Goal: Book appointment/travel/reservation

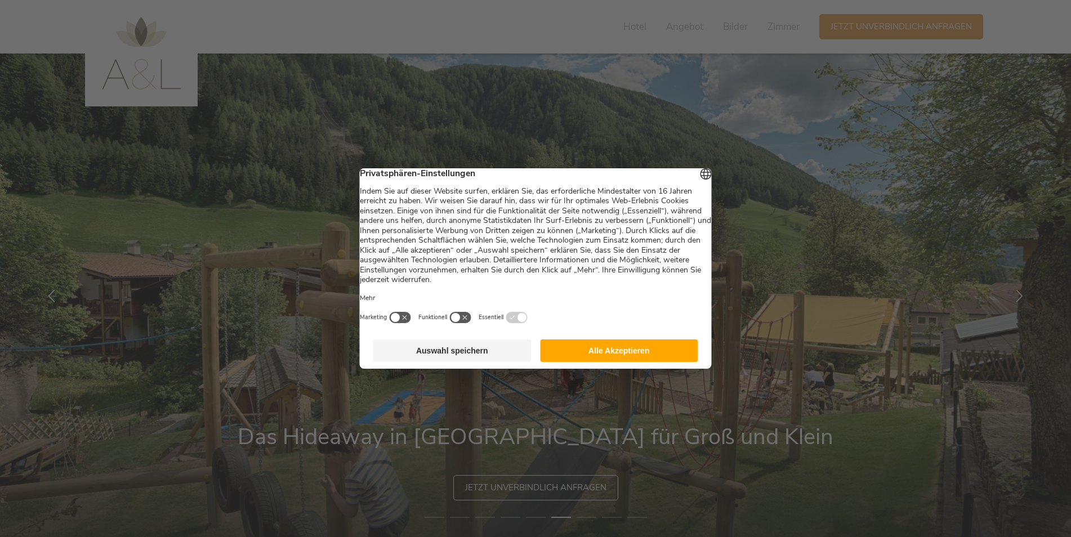
click at [594, 359] on button "Alle Akzeptieren" at bounding box center [619, 350] width 158 height 23
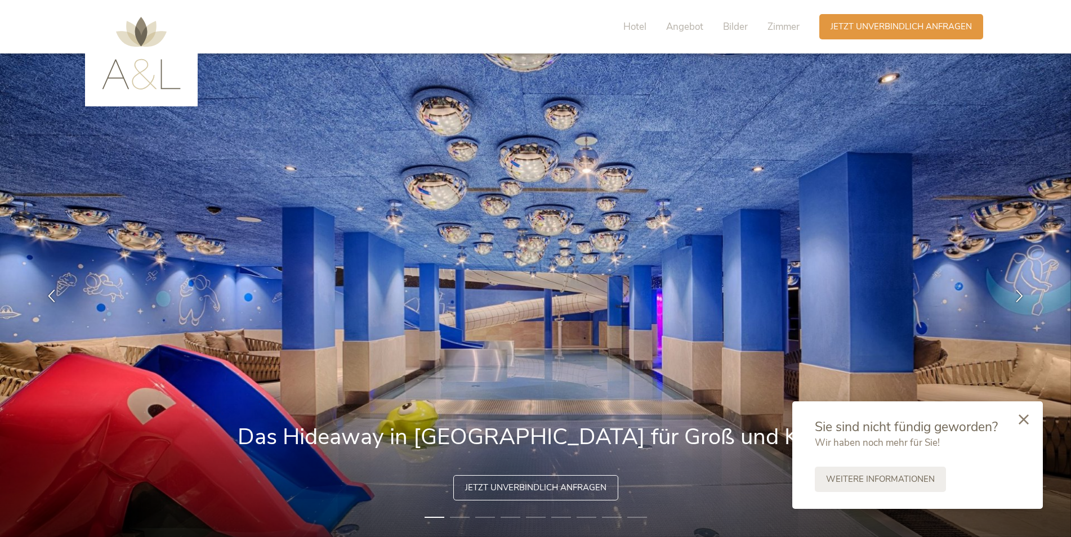
click at [1022, 421] on icon at bounding box center [1023, 419] width 10 height 10
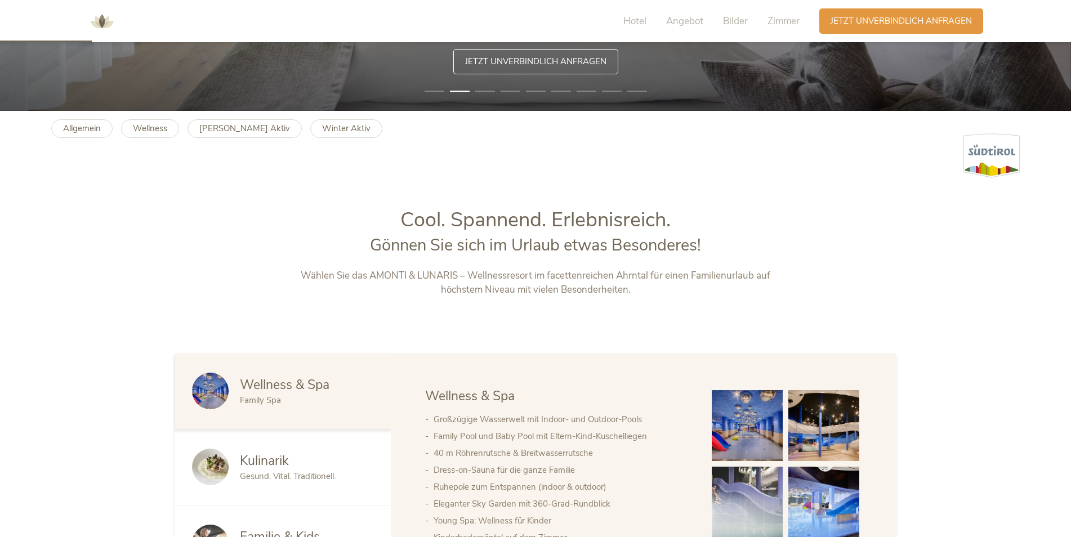
scroll to position [619, 0]
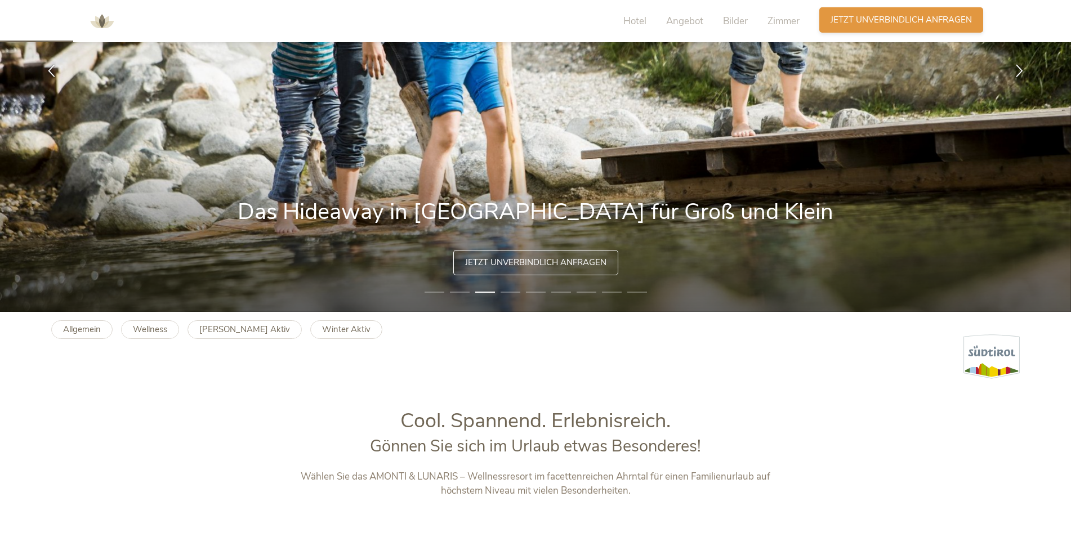
click at [889, 26] on div "Anfragen Jetzt unverbindlich anfragen" at bounding box center [901, 19] width 164 height 25
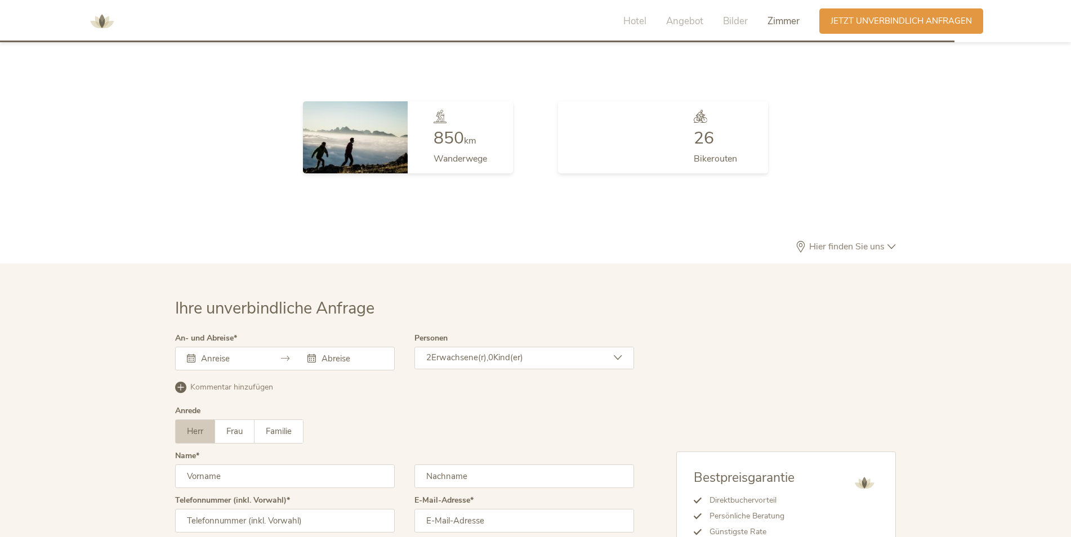
scroll to position [3281, 0]
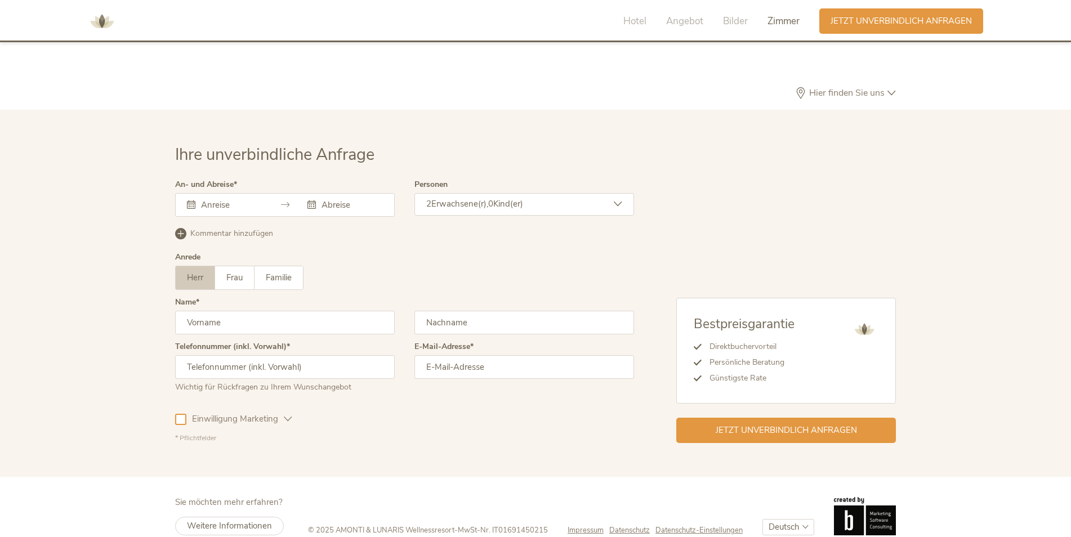
click at [269, 193] on div at bounding box center [285, 205] width 220 height 24
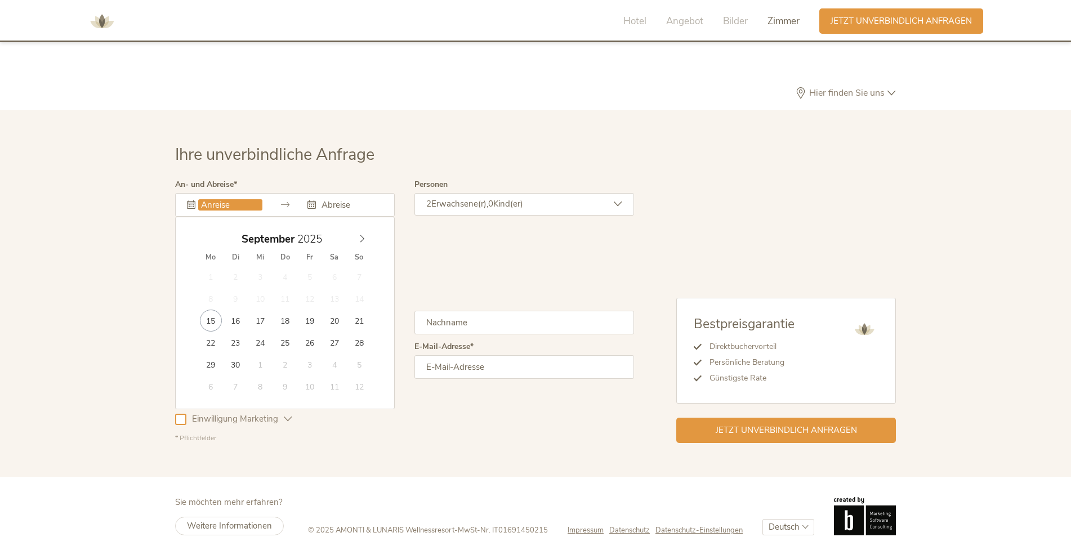
click at [218, 199] on input "text" at bounding box center [230, 204] width 64 height 11
click at [365, 235] on icon at bounding box center [362, 239] width 8 height 8
type input "2026"
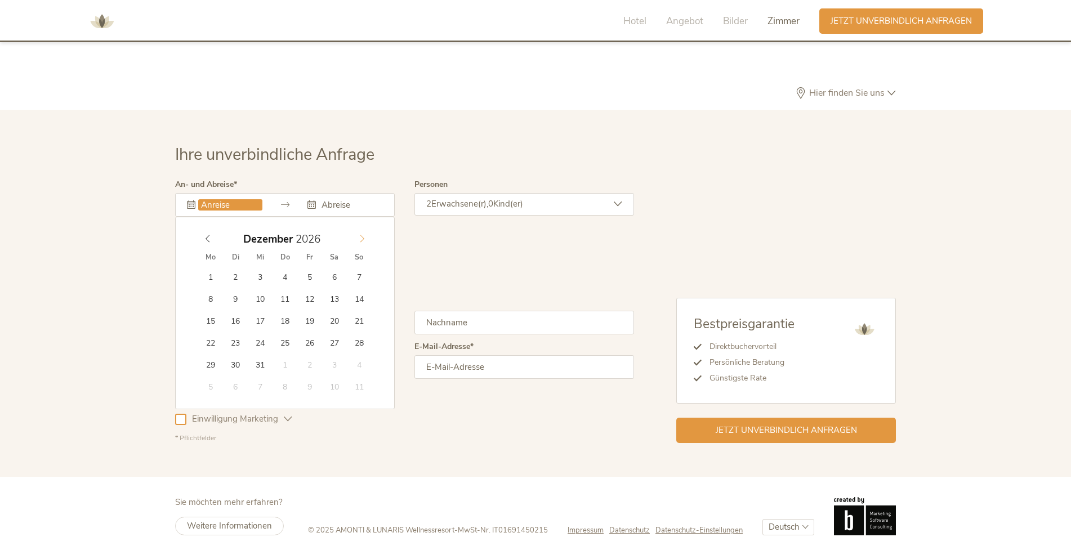
click at [365, 235] on icon at bounding box center [362, 239] width 8 height 8
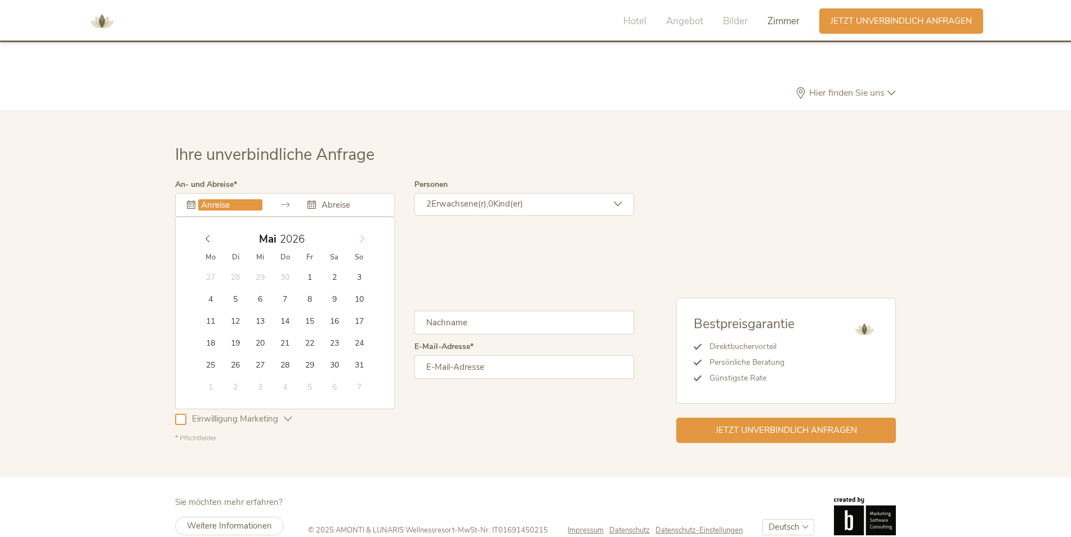
click at [365, 235] on icon at bounding box center [362, 239] width 8 height 8
type input "16.08.2026"
type input "2026"
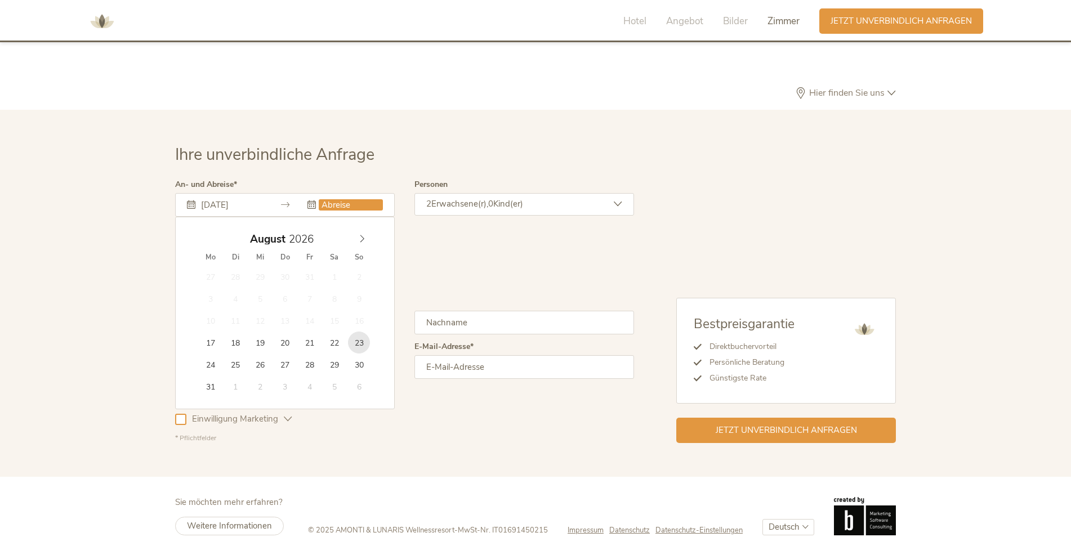
type input "23.08.2026"
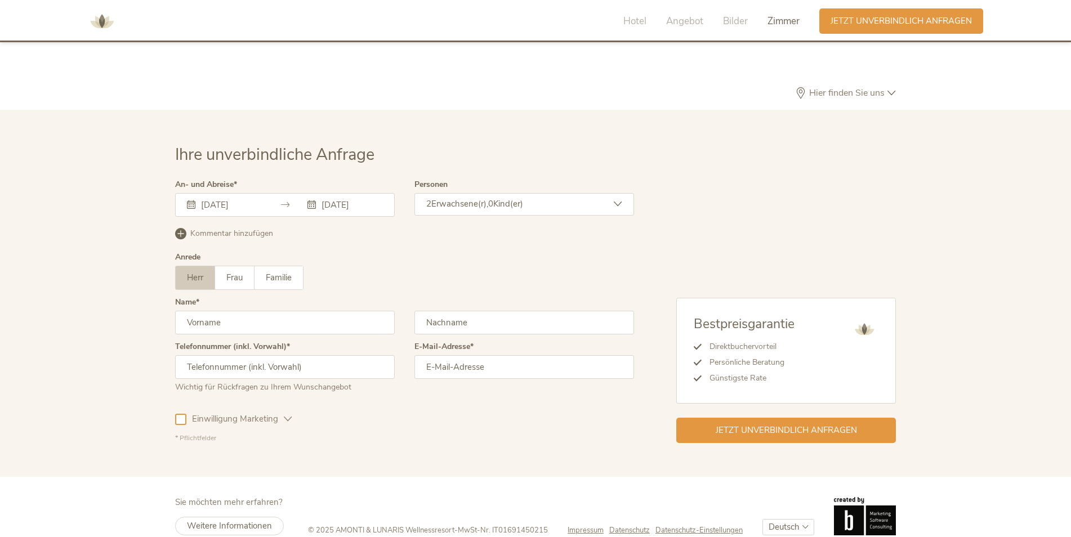
click at [538, 194] on div "2 Erwachsene(r), 0 Kind(er)" at bounding box center [524, 204] width 220 height 23
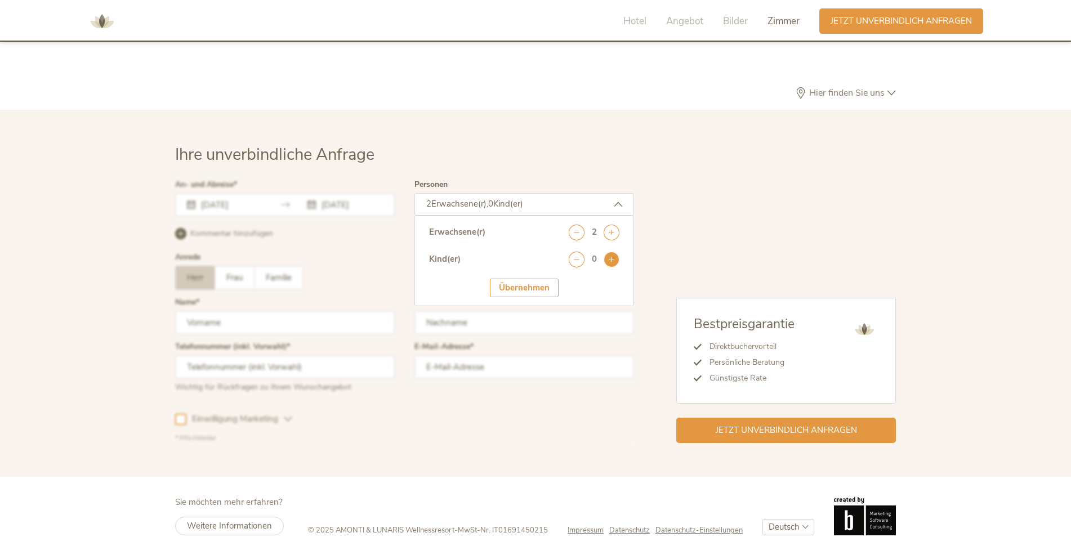
click at [615, 252] on icon at bounding box center [611, 260] width 16 height 16
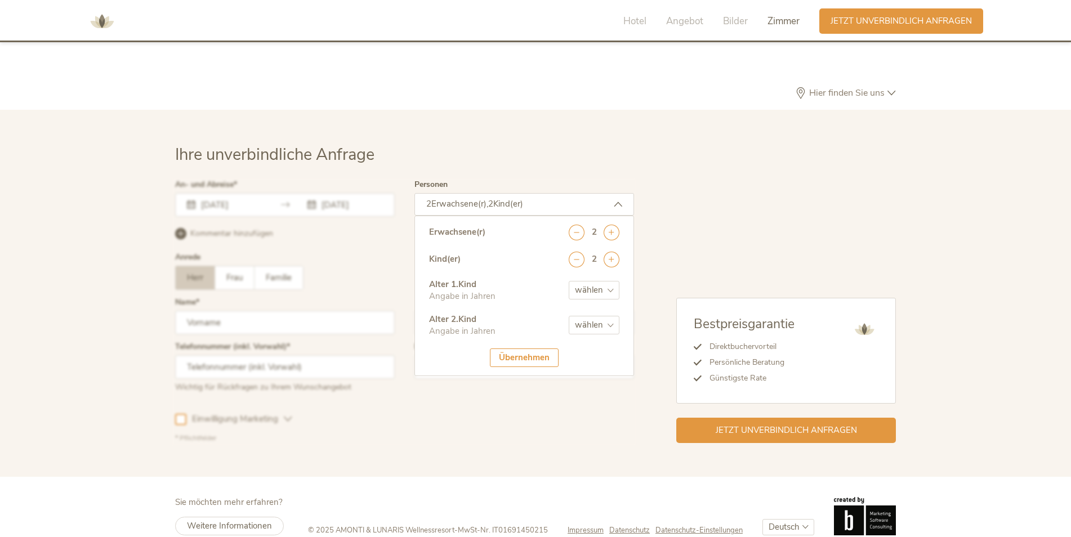
click at [598, 281] on select "wählen 0 1 2 3 4 5 6 7 8 9 10 11 12 13 14 15 16 17" at bounding box center [594, 290] width 51 height 19
select select "5"
click at [569, 281] on select "wählen 0 1 2 3 4 5 6 7 8 9 10 11 12 13 14 15 16 17" at bounding box center [594, 290] width 51 height 19
click at [584, 316] on select "wählen 0 1 2 3 4 5 6 7 8 9 10 11 12 13 14 15 16 17" at bounding box center [594, 325] width 51 height 19
select select "8"
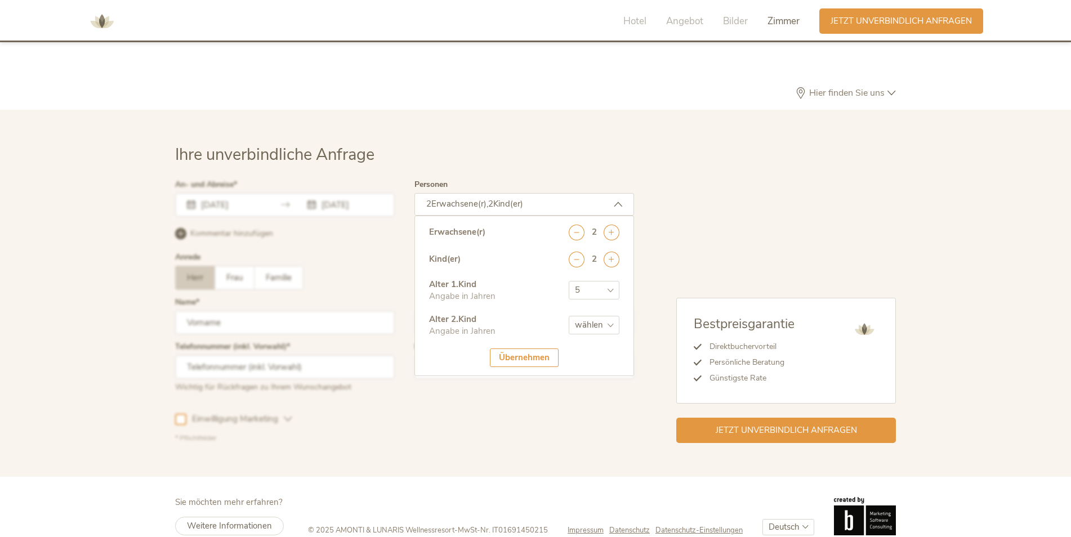
click at [569, 316] on select "wählen 0 1 2 3 4 5 6 7 8 9 10 11 12 13 14 15 16 17" at bounding box center [594, 325] width 51 height 19
click at [530, 348] on div "Übernehmen" at bounding box center [524, 357] width 69 height 19
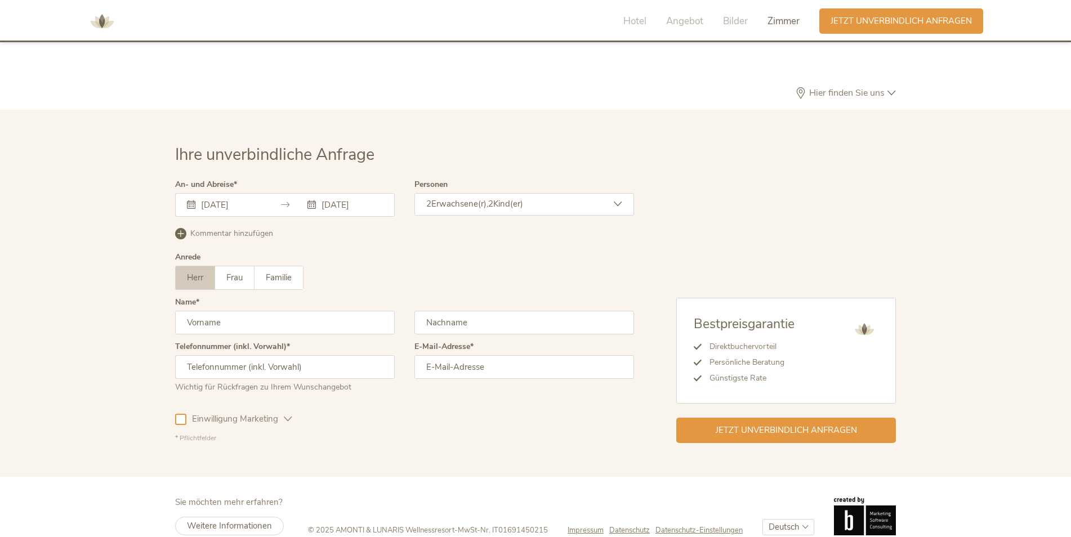
click at [240, 311] on input "text" at bounding box center [285, 323] width 220 height 24
type input "Eva Marga"
type input "Griener"
type input "+4996427026338"
type input "eva.griener@gmx.de"
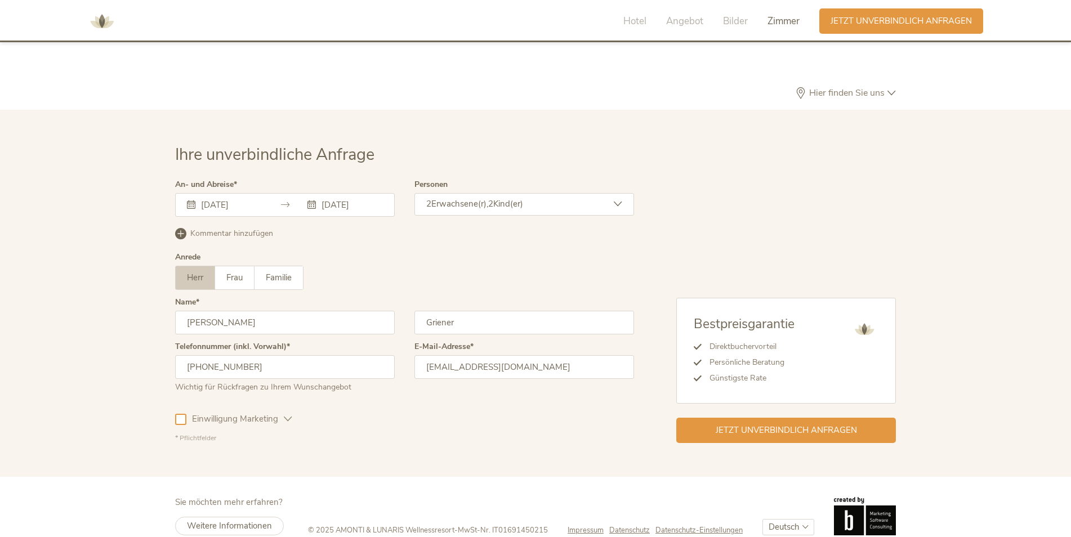
click at [184, 408] on div "Einwilligung Marketing" at bounding box center [233, 417] width 117 height 33
click at [181, 414] on div at bounding box center [180, 419] width 11 height 11
click at [825, 423] on span "Jetzt unverbindlich anfragen" at bounding box center [786, 429] width 141 height 12
